Goal: Navigation & Orientation: Find specific page/section

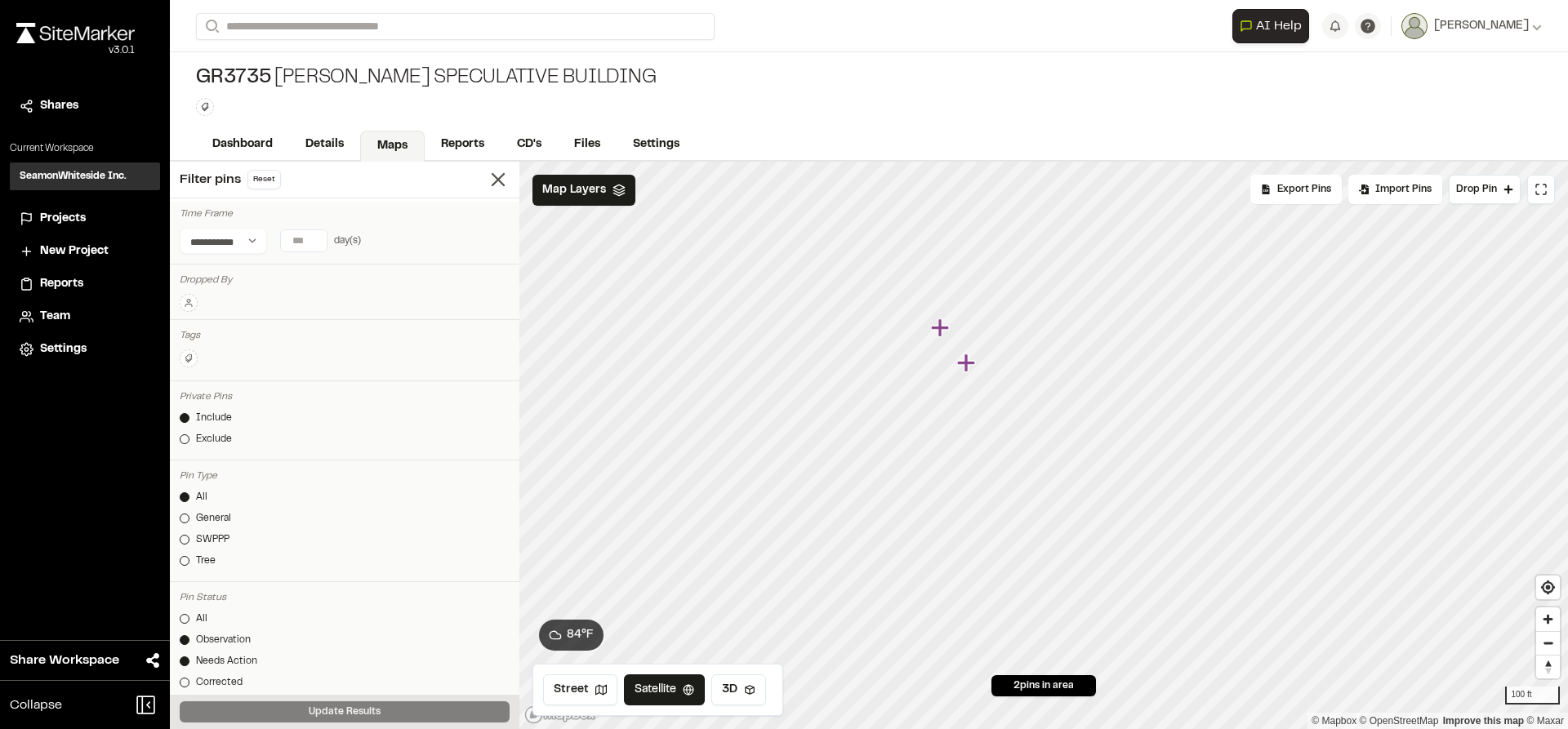
click at [1014, 728] on html "Close sidebar v 3.0.1 Shares Current Workspace SeamonWhiteside Inc. SI Projects…" at bounding box center [784, 364] width 1568 height 729
click at [1085, 485] on icon "Map marker" at bounding box center [1085, 476] width 18 height 18
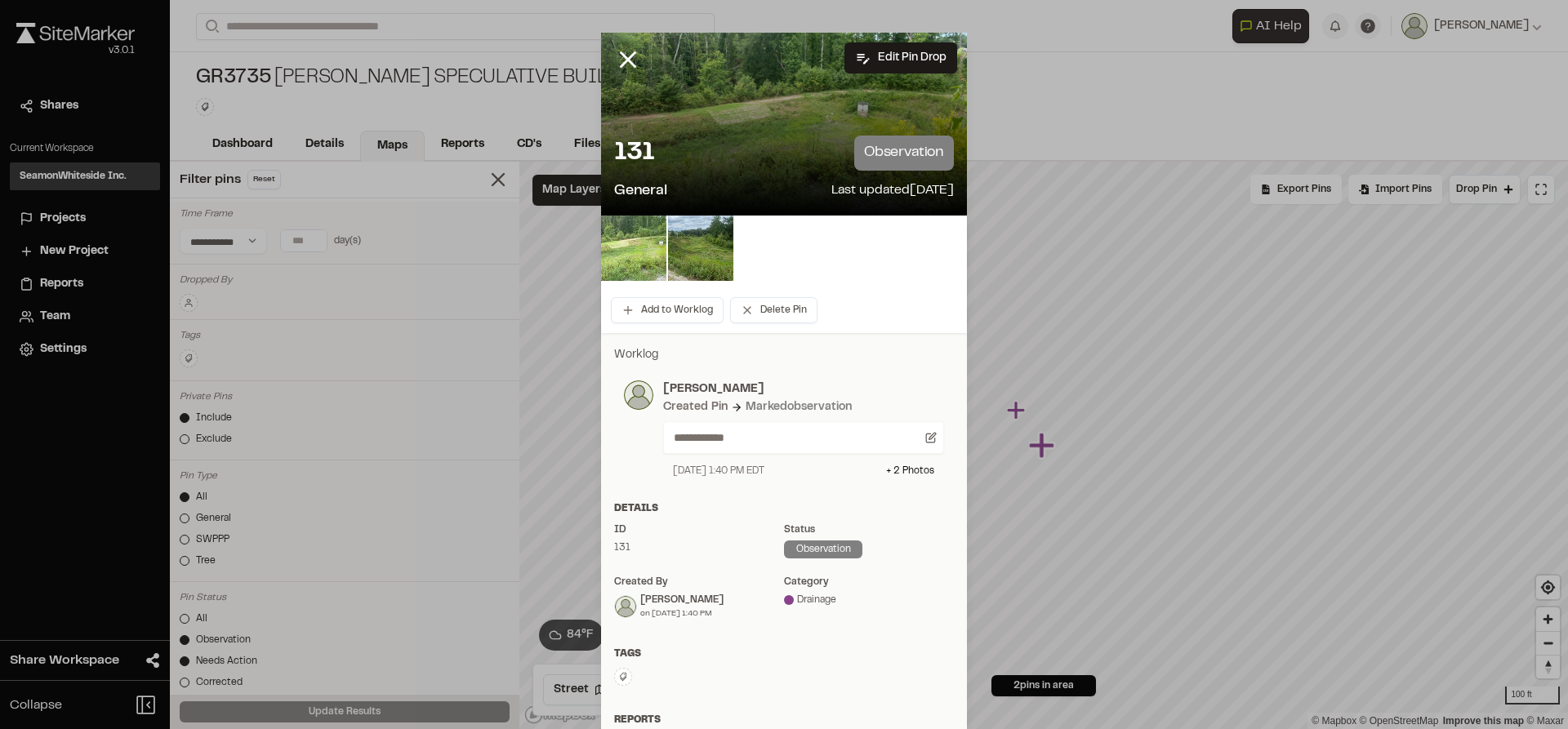
click at [638, 243] on img at bounding box center [634, 248] width 65 height 65
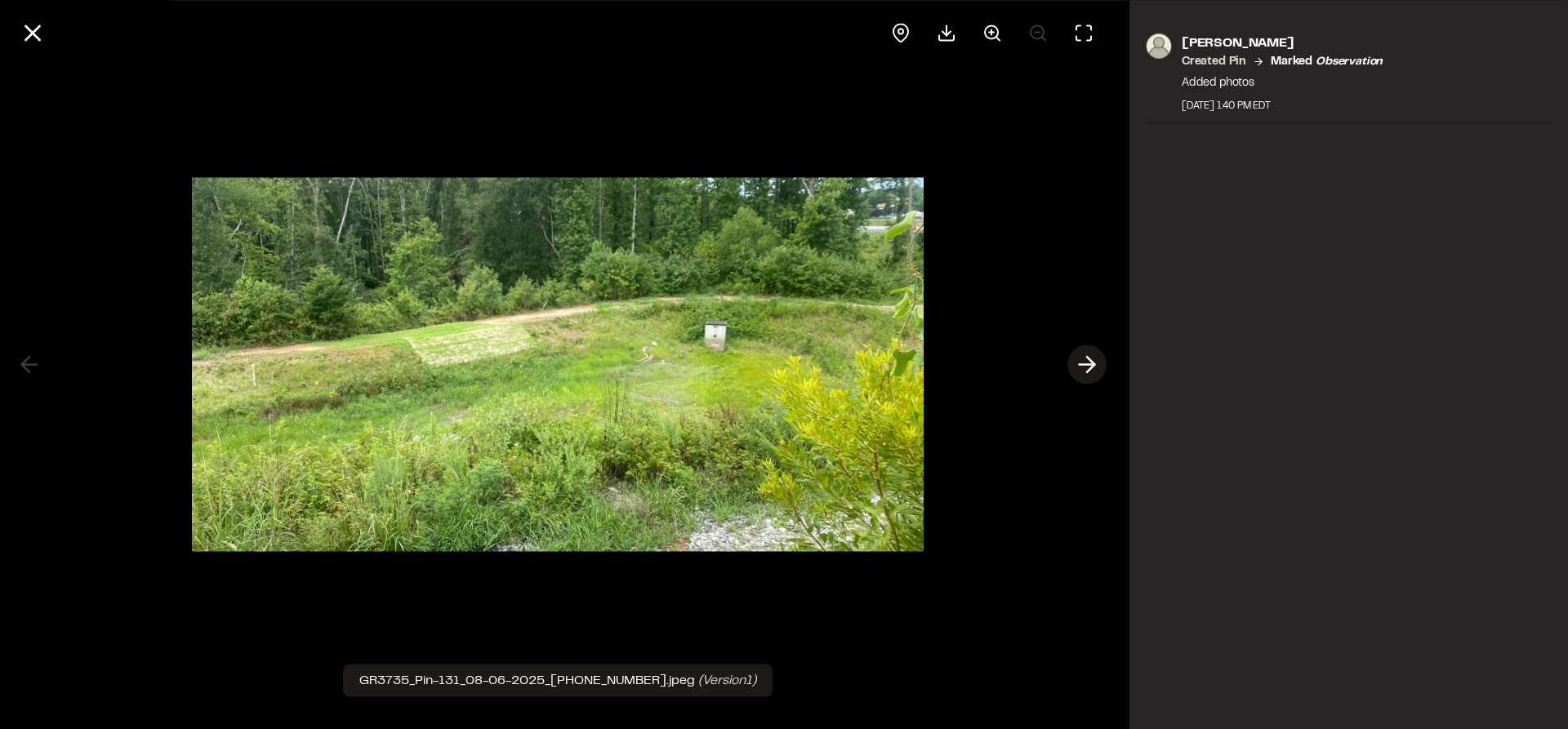
click at [1100, 360] on button at bounding box center [1087, 365] width 39 height 39
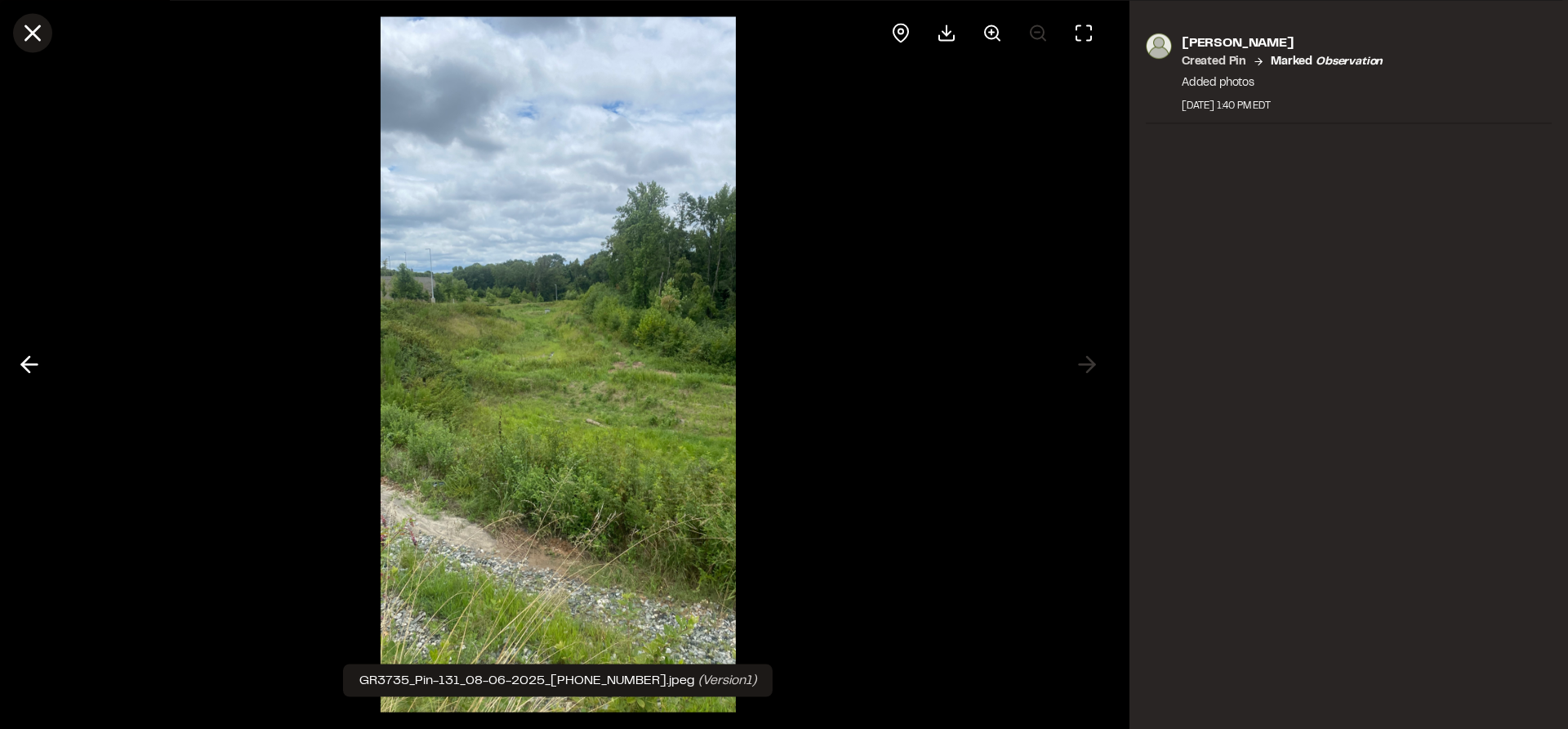
click at [34, 33] on line at bounding box center [33, 33] width 14 height 14
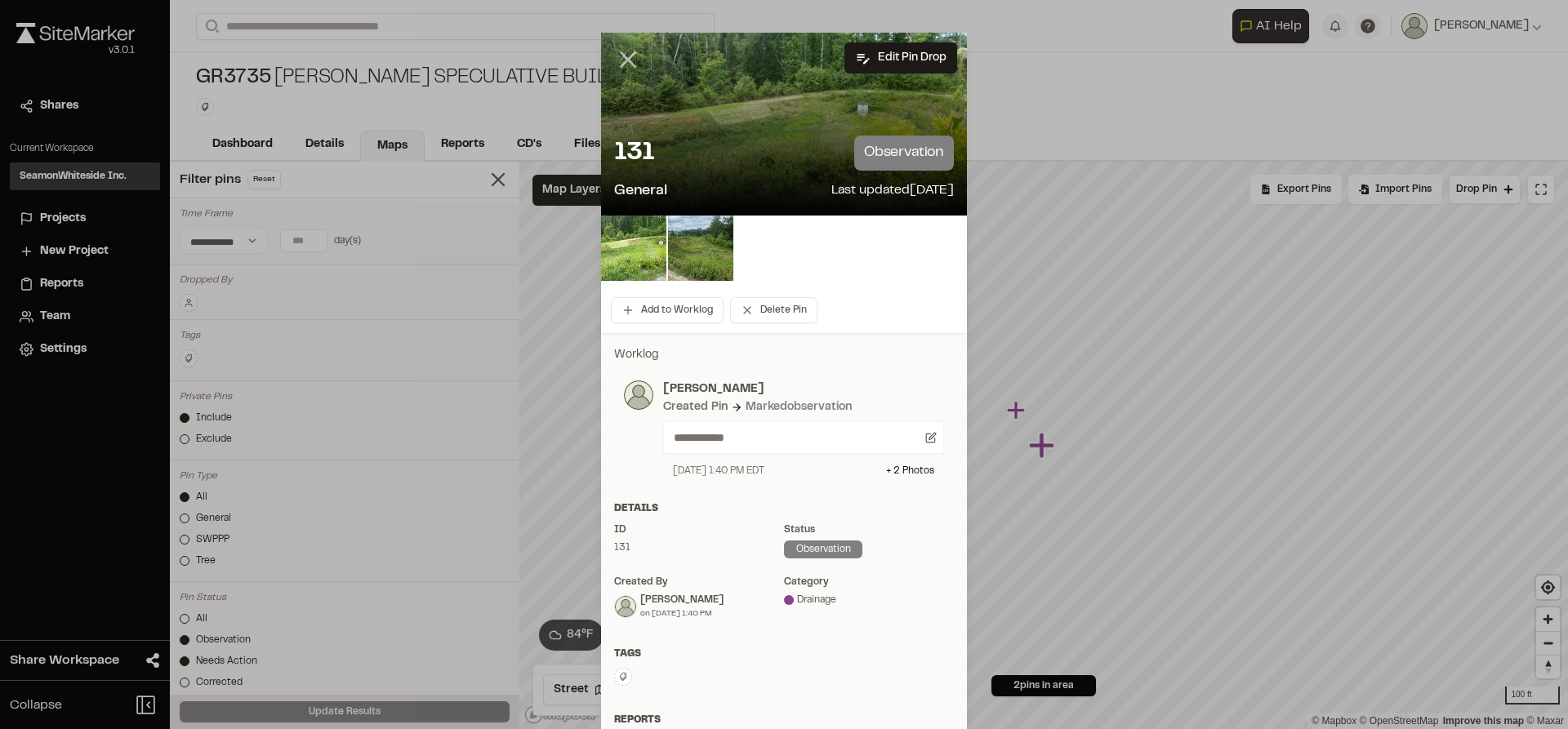
click at [627, 56] on line at bounding box center [628, 60] width 14 height 14
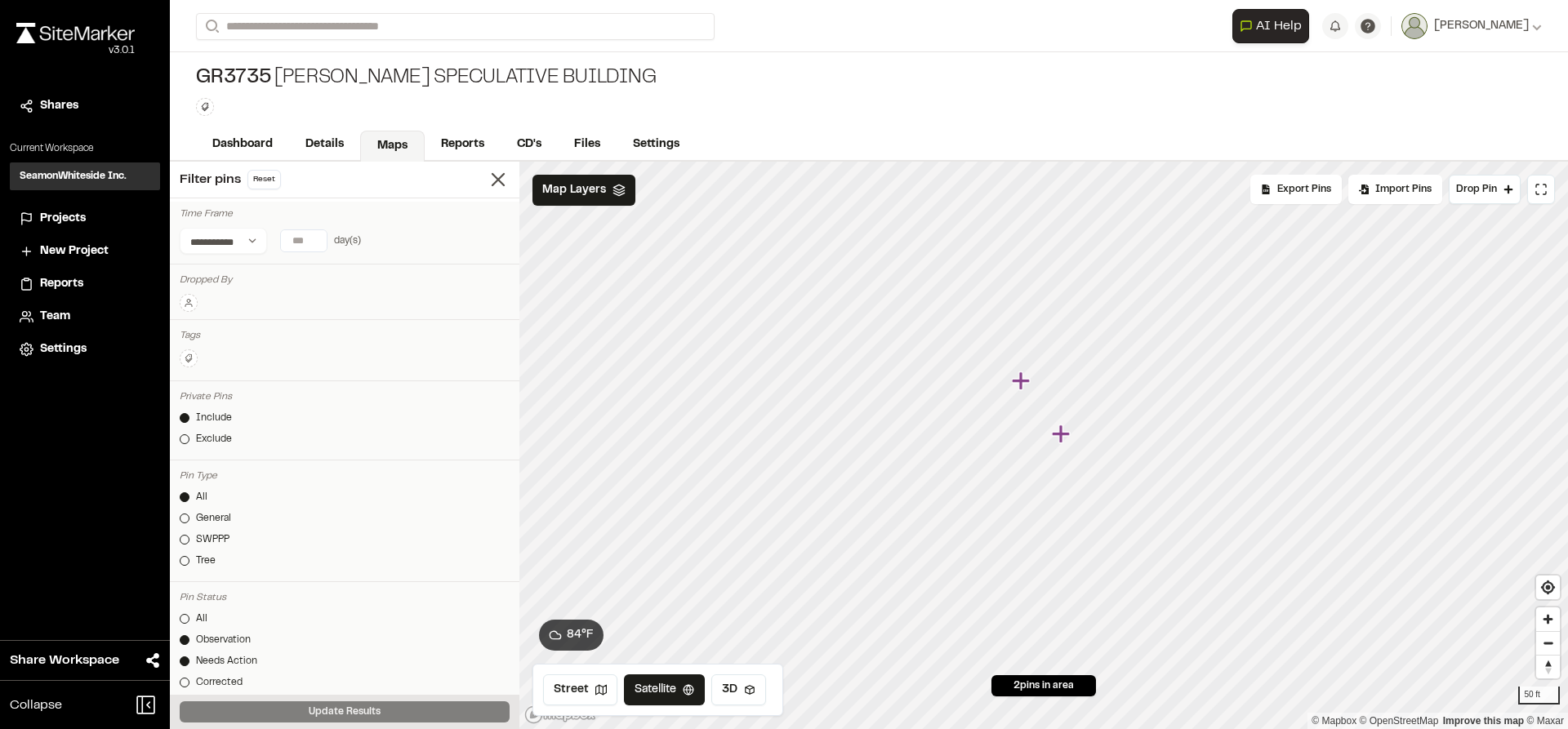
click at [1025, 384] on icon "Map marker" at bounding box center [1023, 381] width 21 height 21
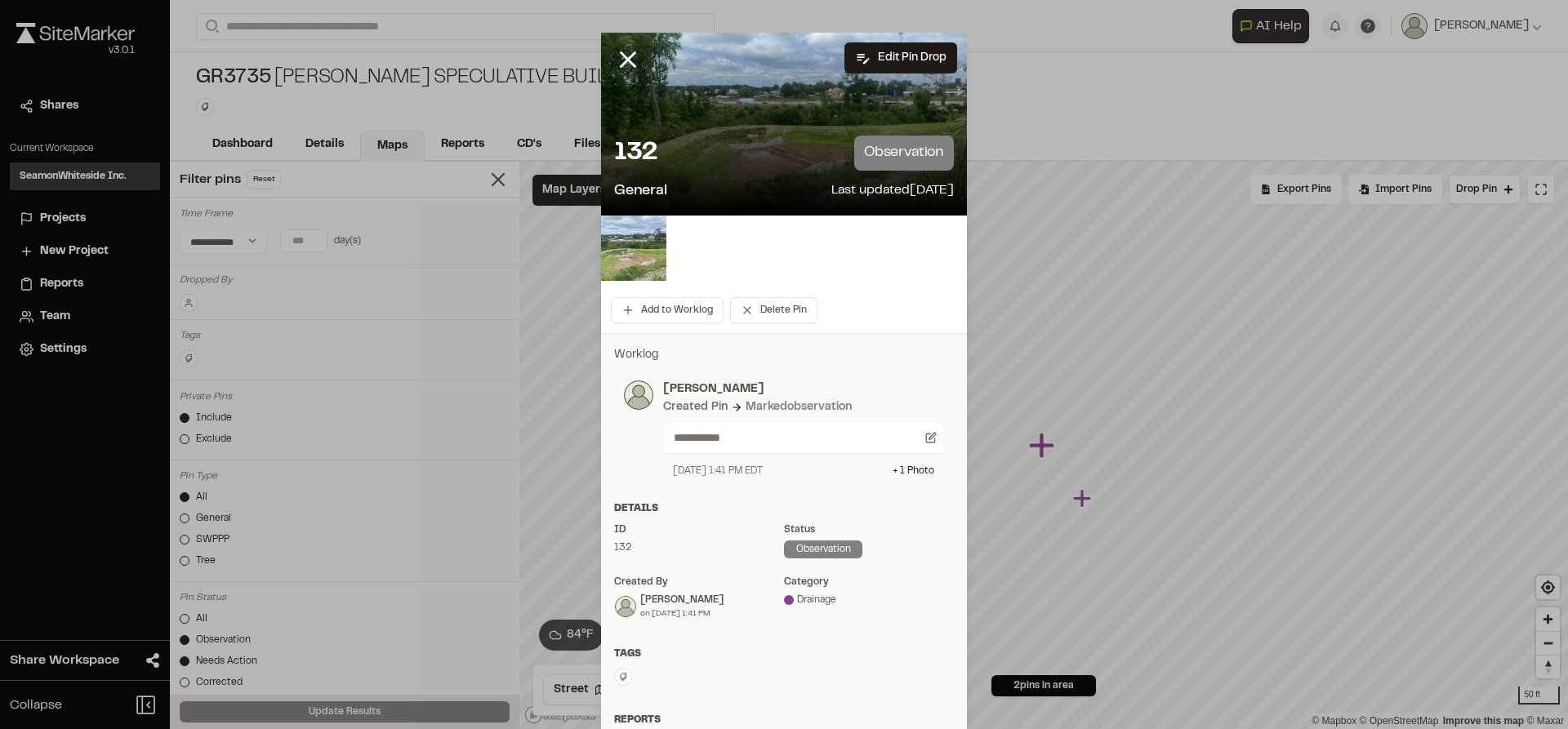
click at [636, 231] on img at bounding box center [634, 248] width 65 height 65
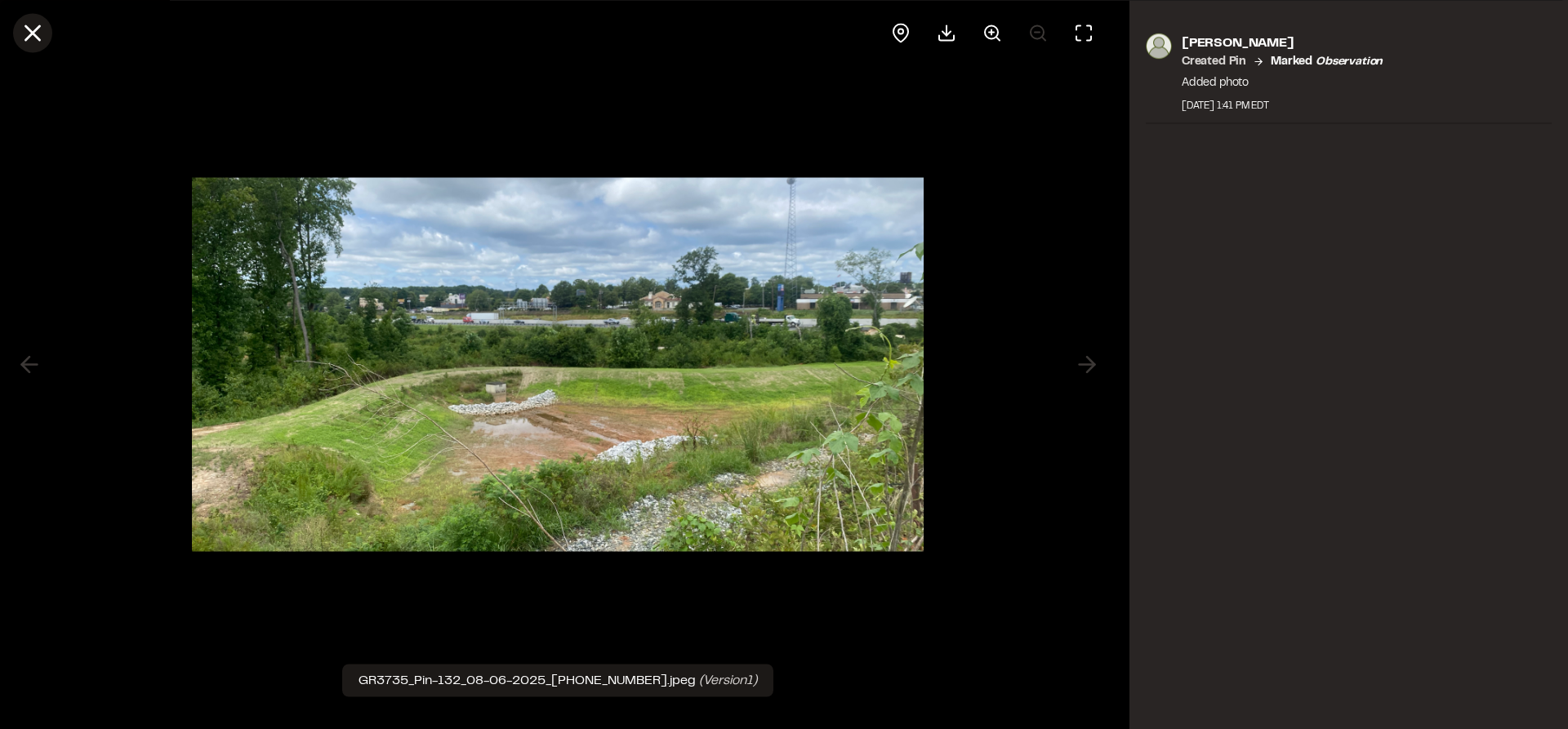
click at [27, 31] on icon at bounding box center [33, 33] width 28 height 28
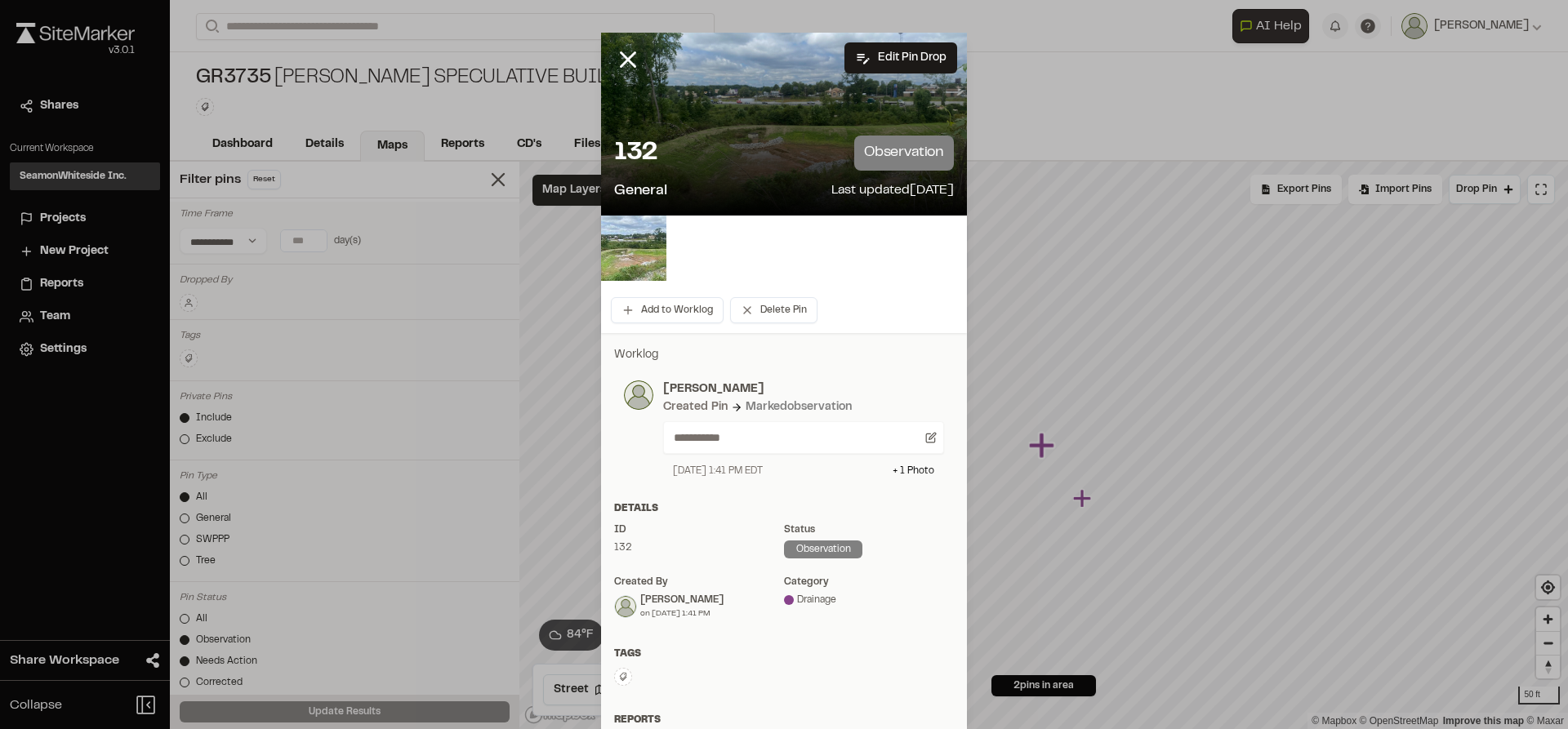
click at [622, 254] on img at bounding box center [634, 248] width 65 height 65
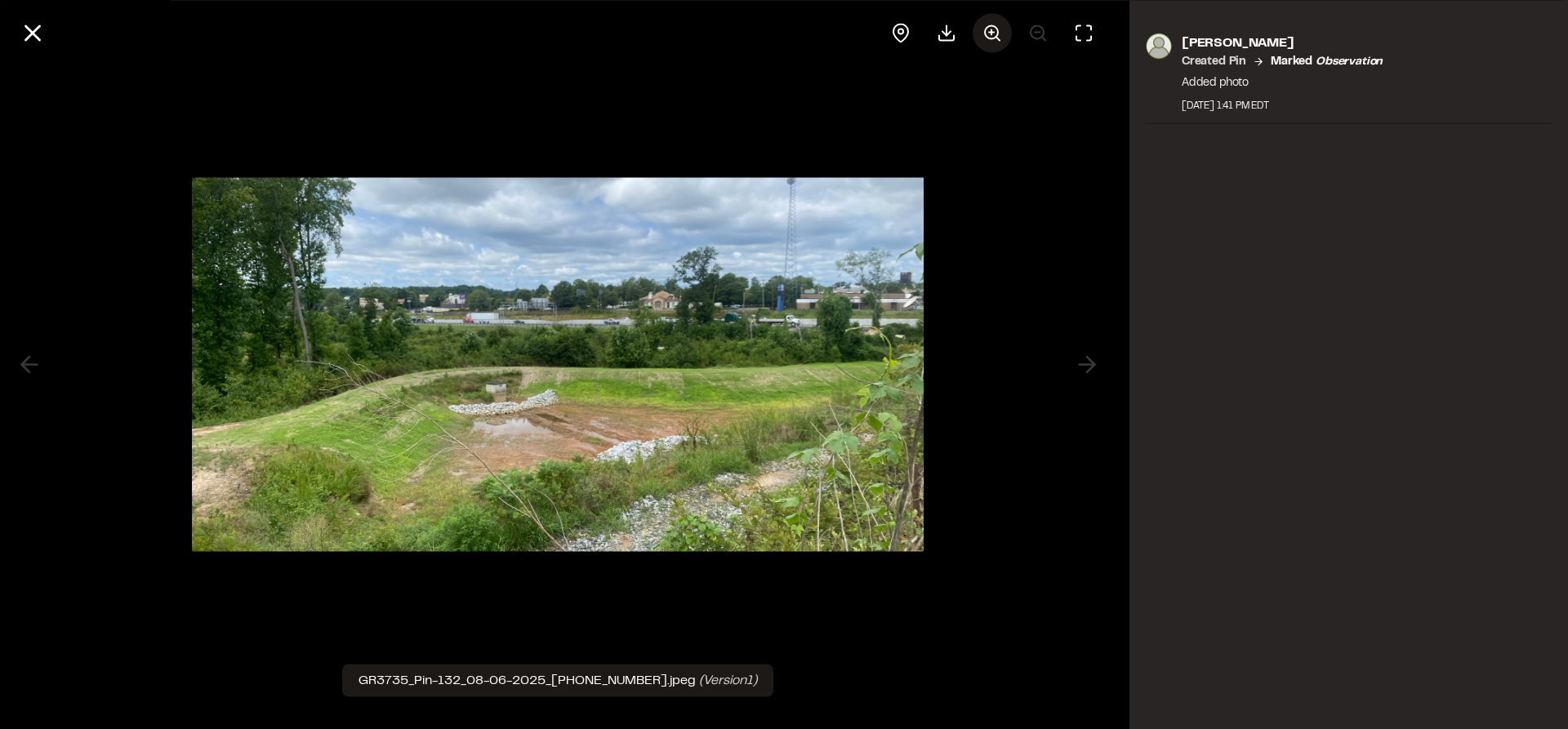
click at [990, 27] on icon at bounding box center [992, 32] width 20 height 20
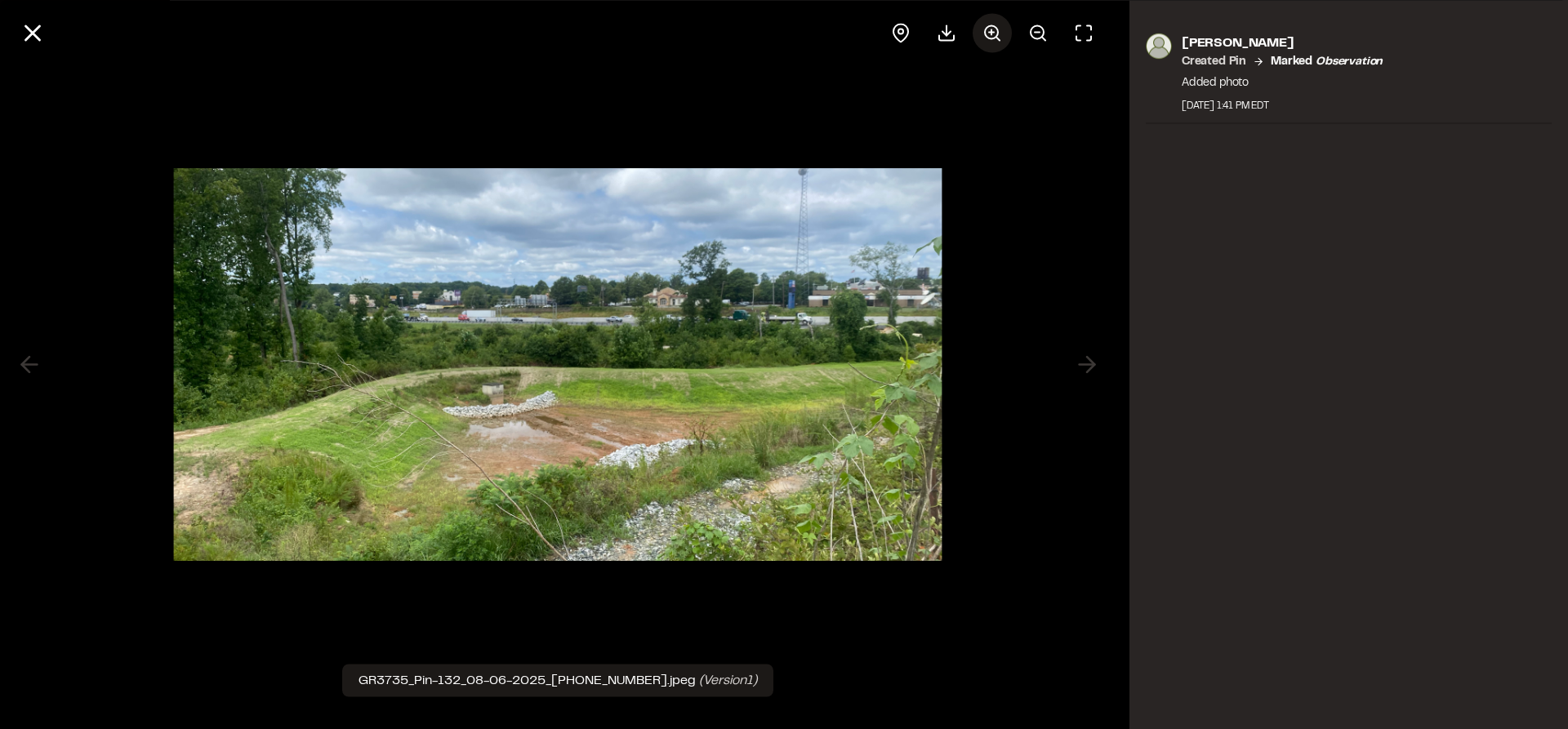
click at [990, 27] on icon at bounding box center [992, 32] width 20 height 20
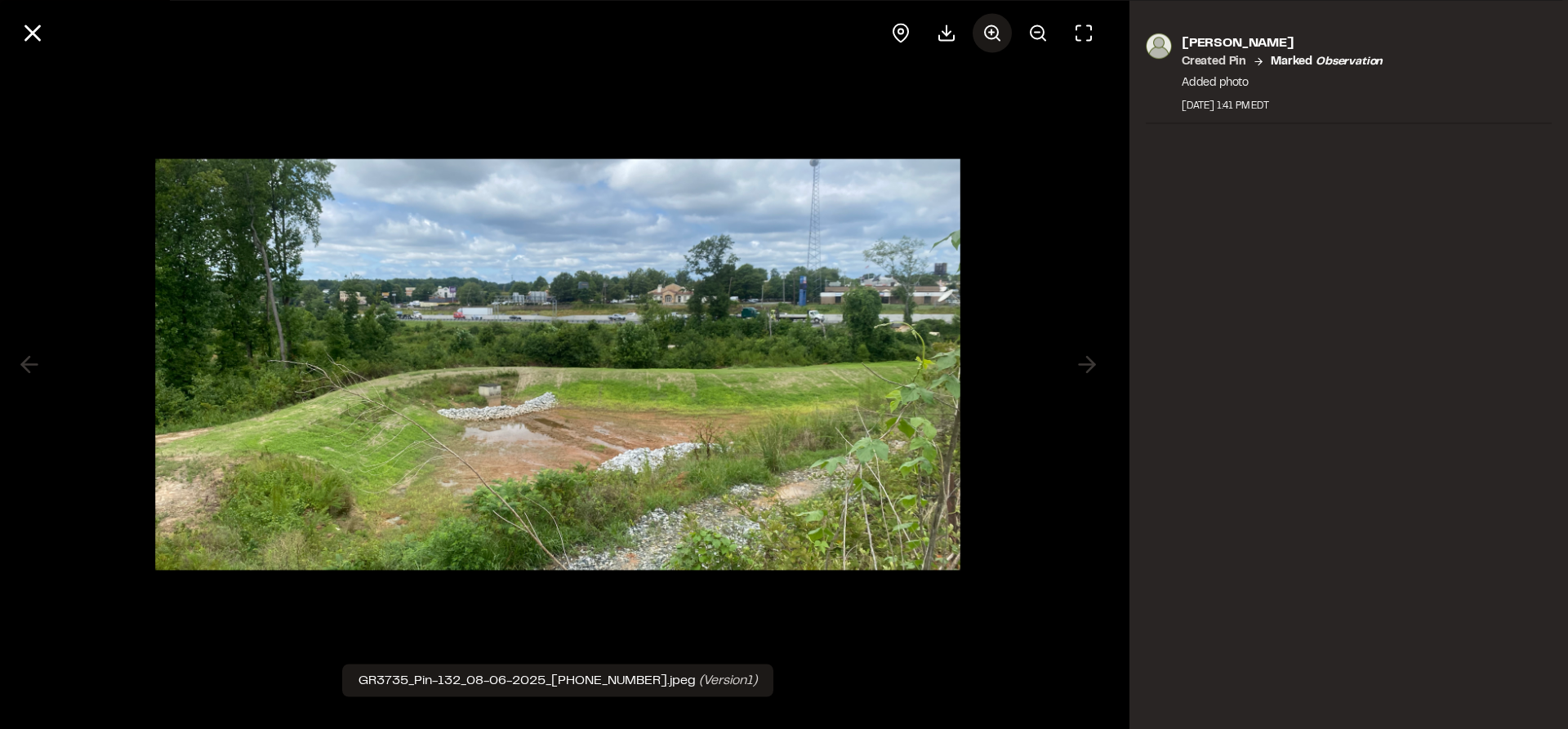
click at [990, 27] on icon at bounding box center [992, 32] width 20 height 20
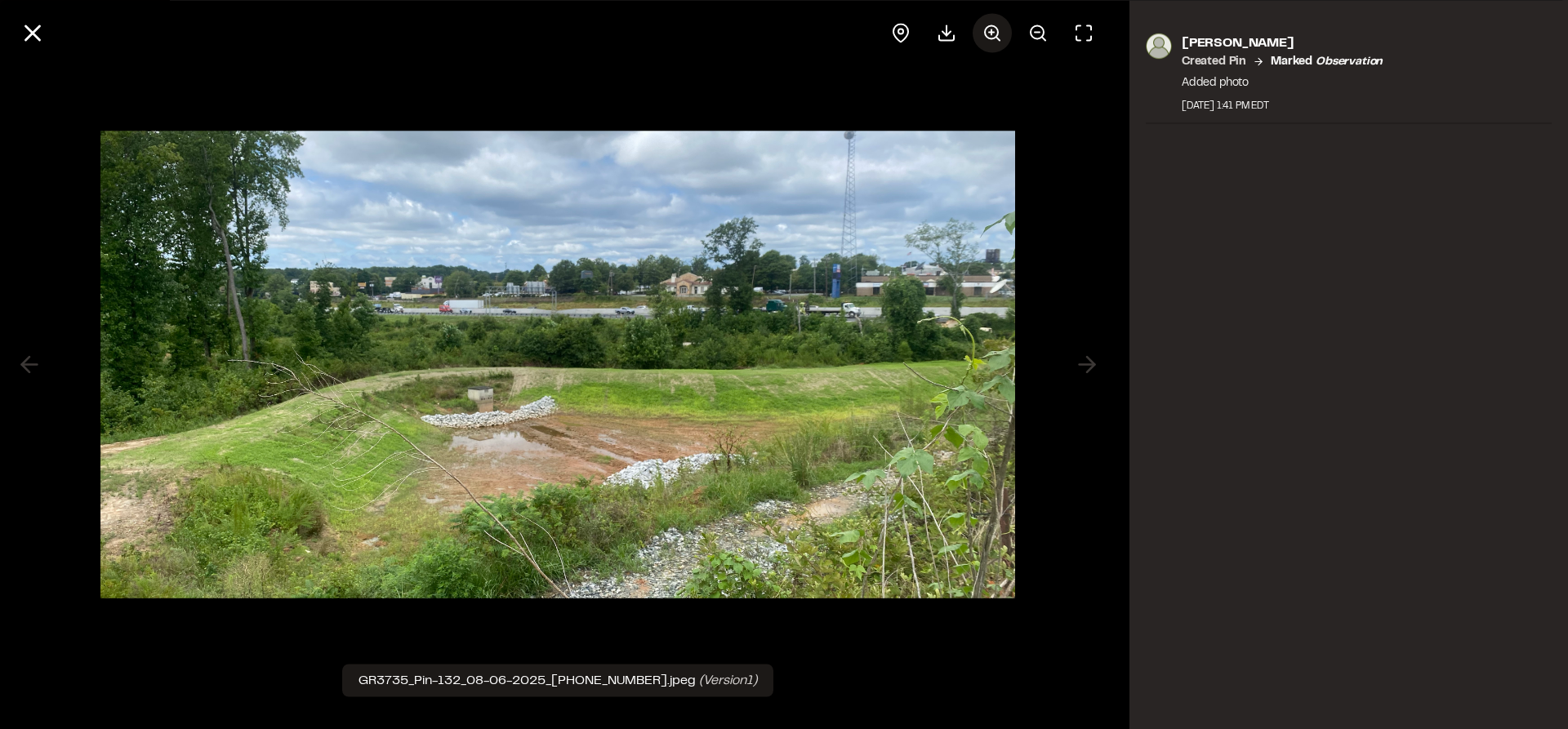
click at [990, 27] on icon at bounding box center [992, 32] width 20 height 20
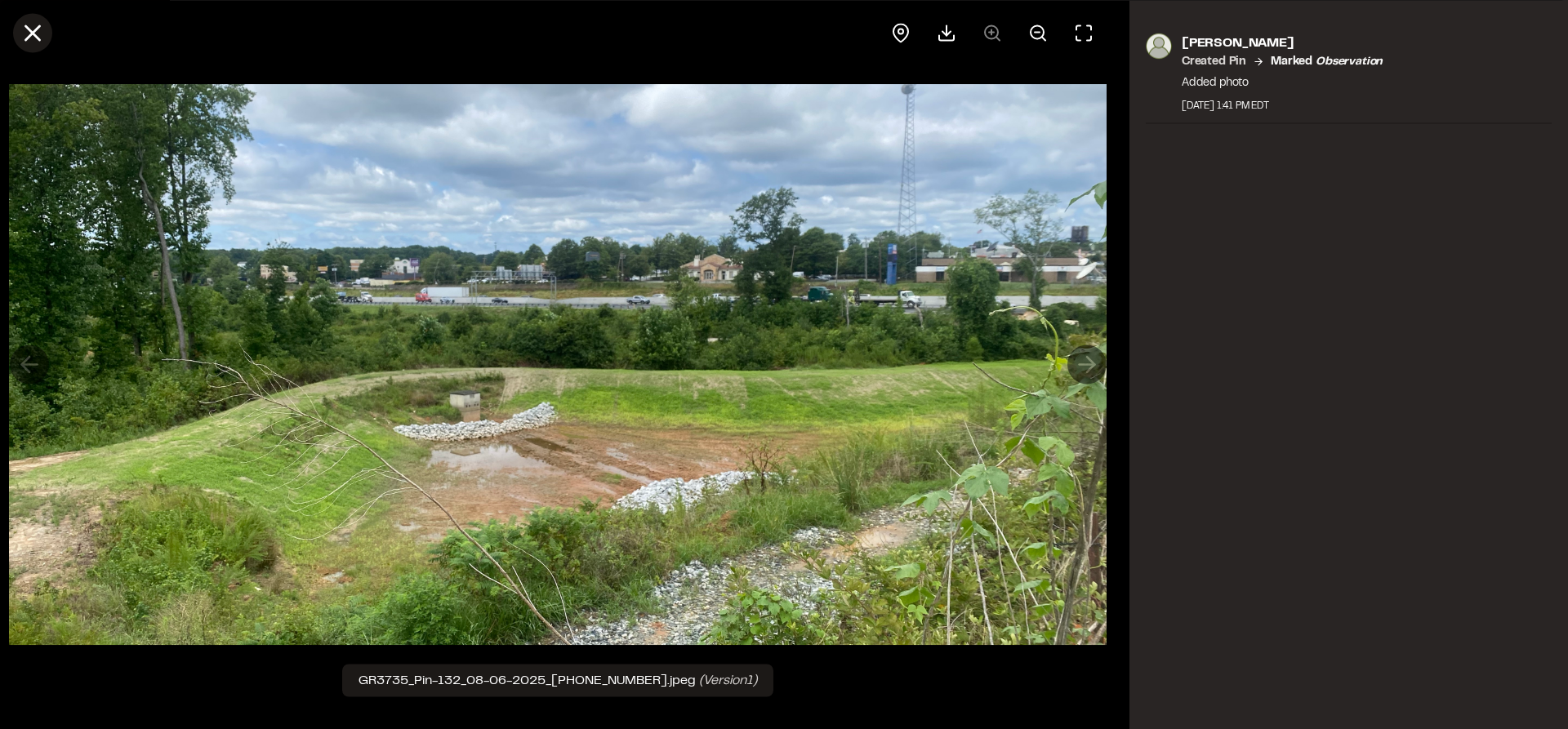
click at [31, 33] on line at bounding box center [33, 33] width 14 height 14
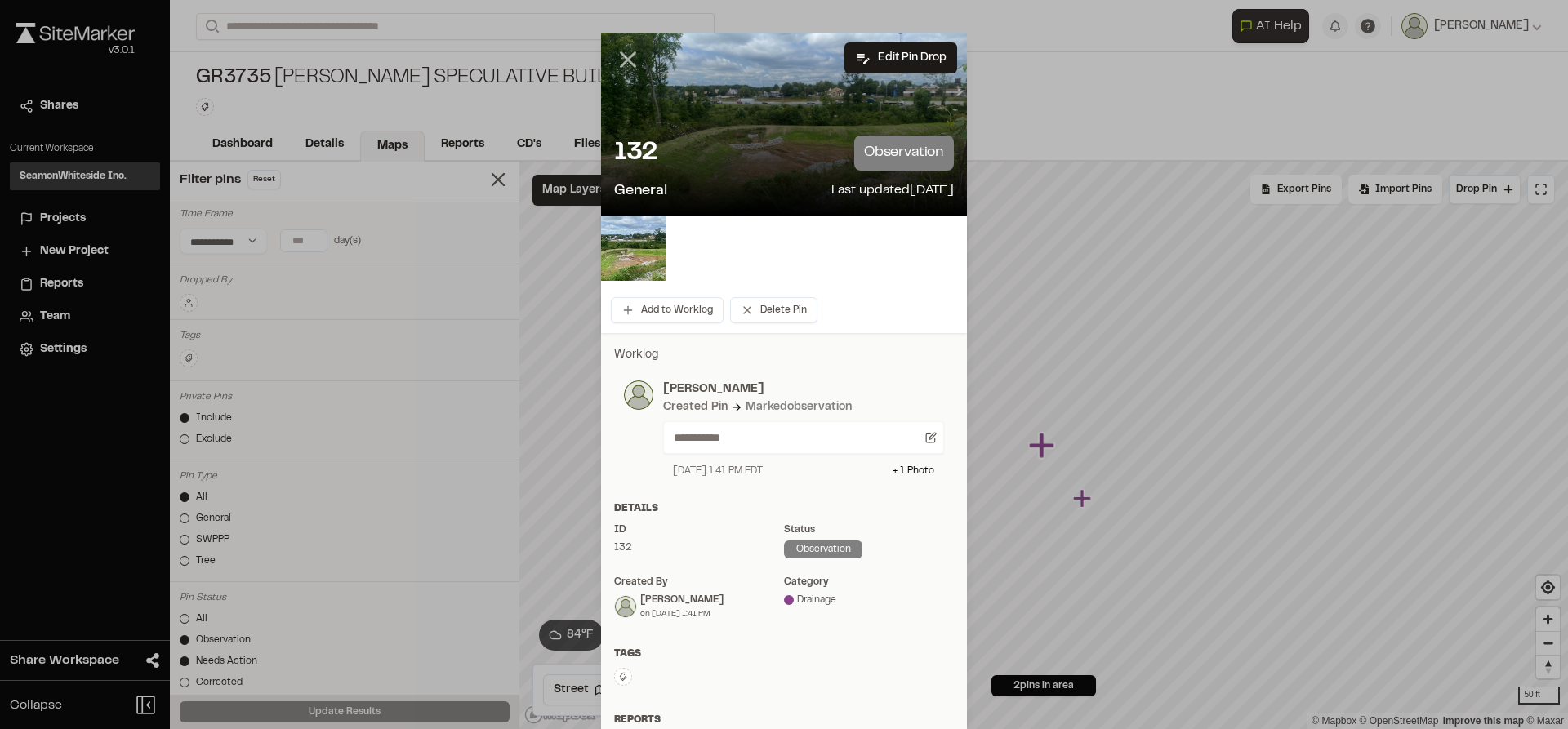
click at [622, 62] on line at bounding box center [628, 60] width 14 height 14
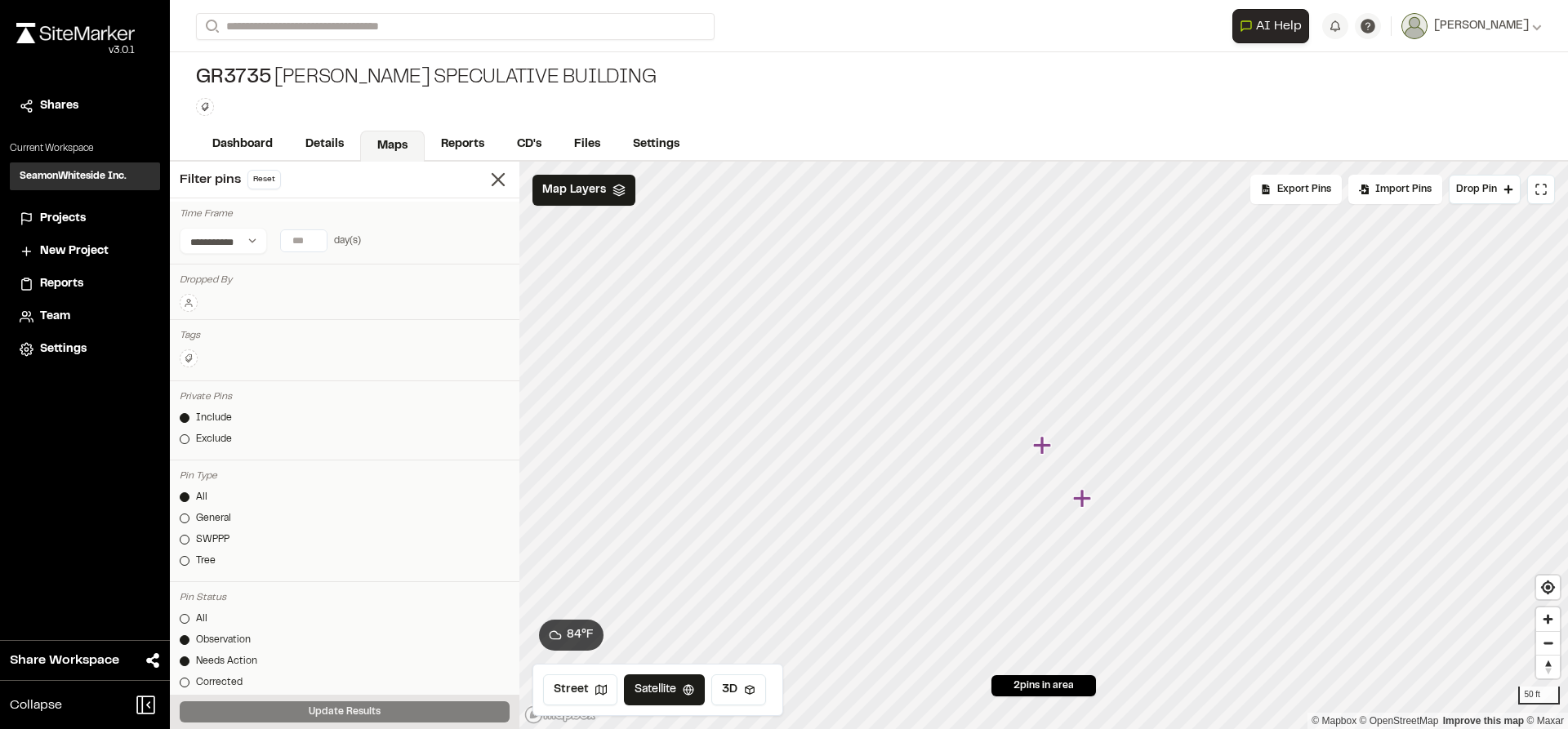
click at [1041, 447] on icon "Map marker" at bounding box center [1041, 444] width 18 height 18
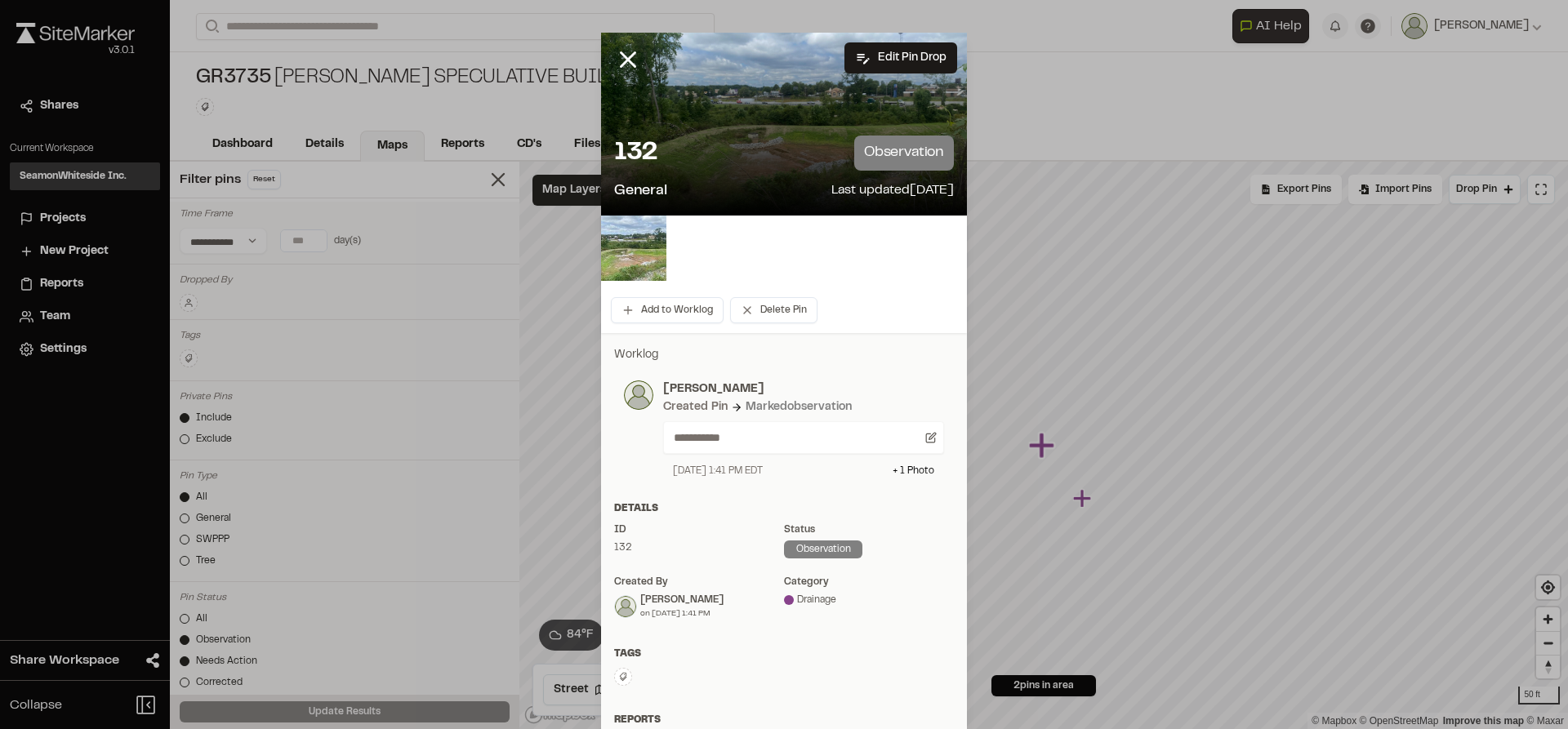
click at [632, 273] on img at bounding box center [634, 248] width 65 height 65
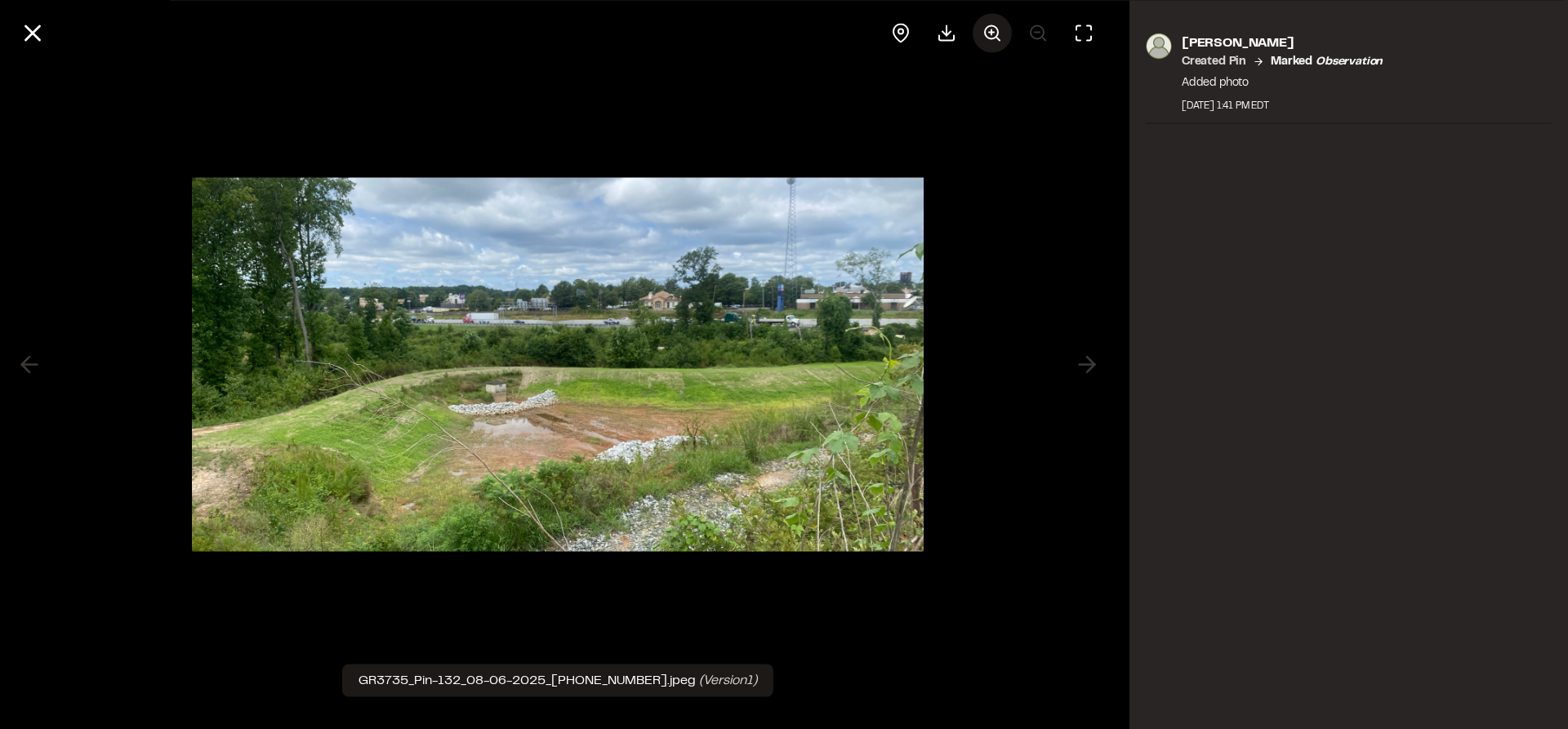
click at [995, 28] on icon at bounding box center [992, 32] width 20 height 20
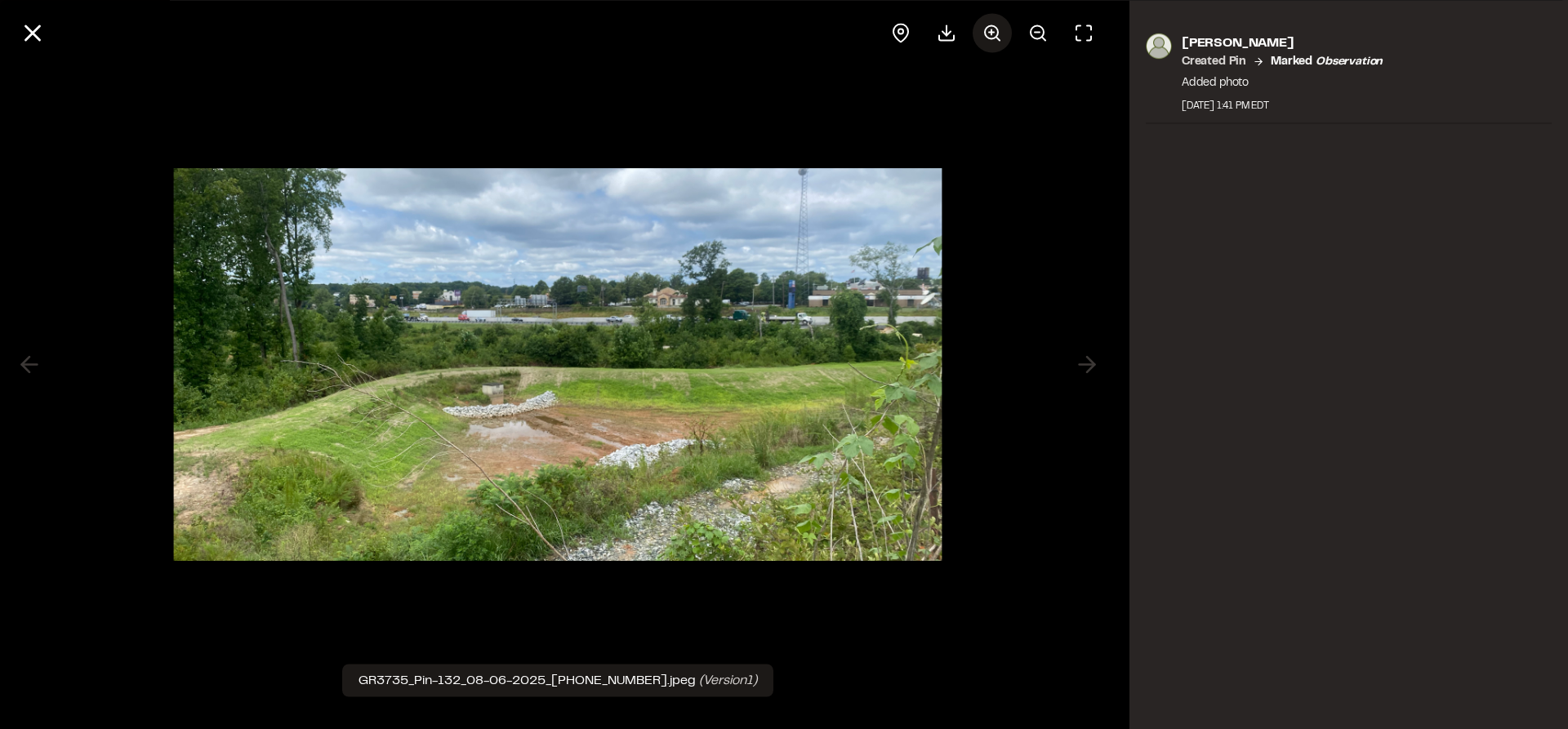
click at [995, 28] on icon at bounding box center [992, 32] width 20 height 20
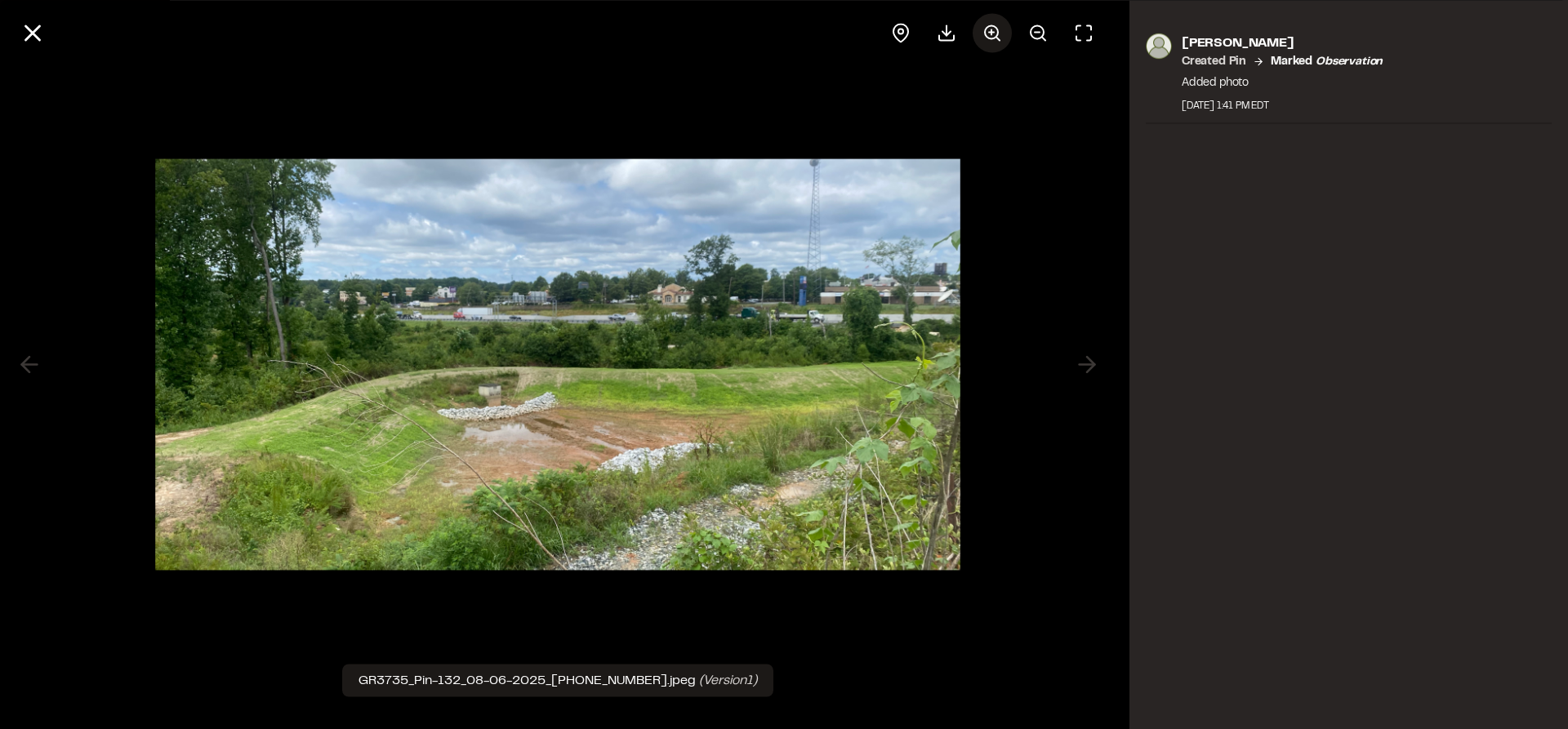
click at [995, 28] on icon at bounding box center [992, 32] width 20 height 20
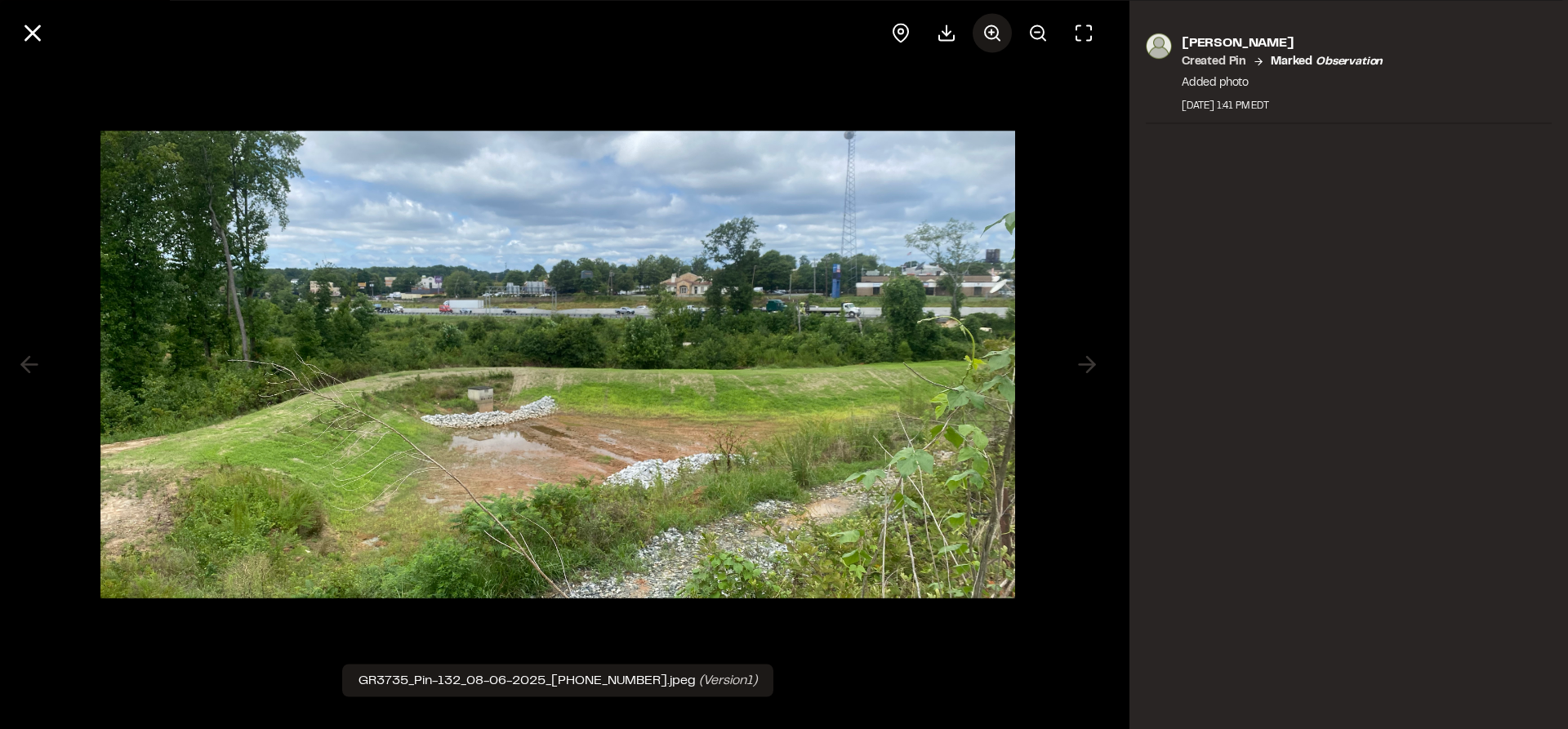
click at [995, 28] on icon at bounding box center [992, 32] width 20 height 20
